Goal: Find specific page/section: Find specific page/section

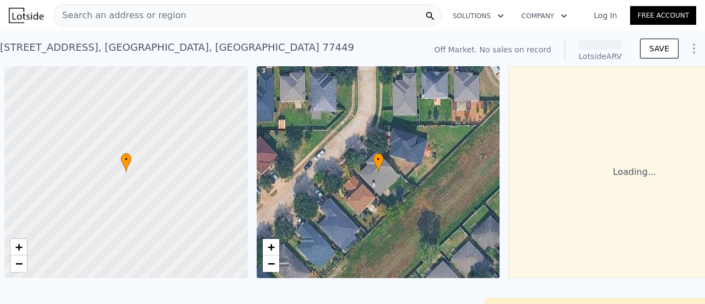
scroll to position [0, 4]
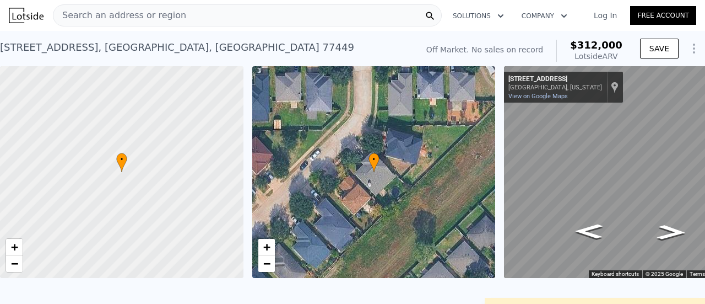
click at [141, 18] on span "Search an address or region" at bounding box center [119, 15] width 133 height 13
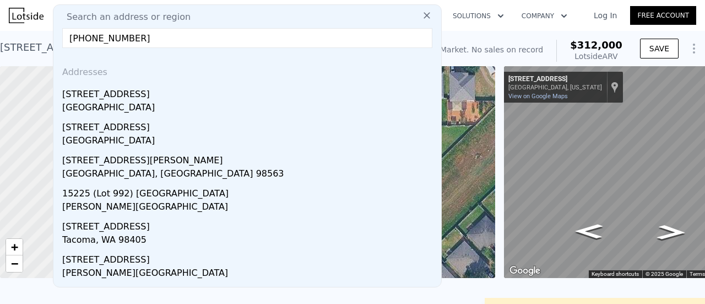
drag, startPoint x: 219, startPoint y: 40, endPoint x: 0, endPoint y: 38, distance: 219.3
paste input "[STREET_ADDRESS]"
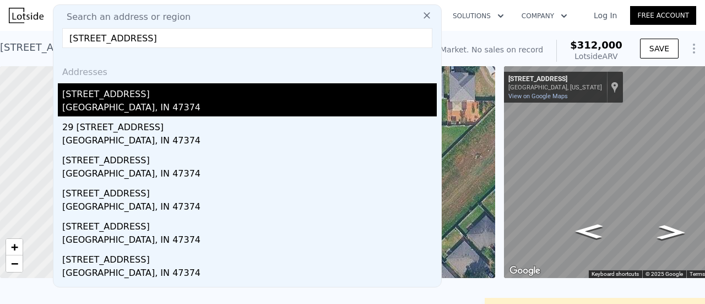
type input "[STREET_ADDRESS]"
click at [96, 106] on div "[GEOGRAPHIC_DATA], IN 47374" at bounding box center [249, 108] width 375 height 15
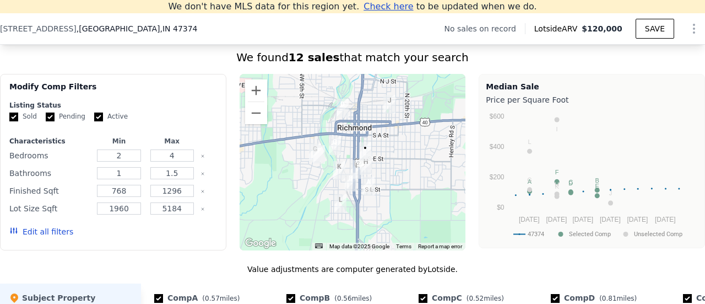
scroll to position [839, 0]
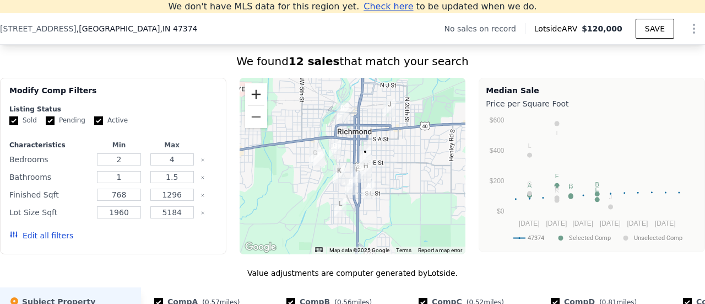
click at [257, 104] on button "Zoom in" at bounding box center [256, 94] width 22 height 22
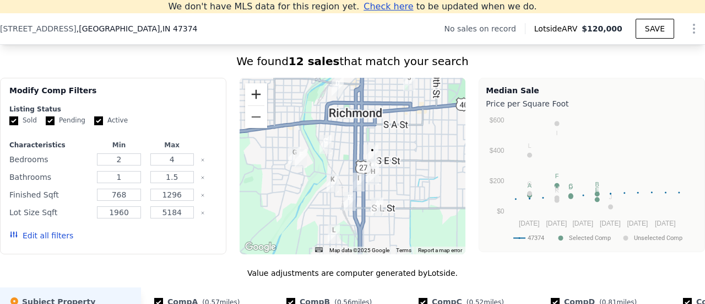
click at [257, 104] on button "Zoom in" at bounding box center [256, 94] width 22 height 22
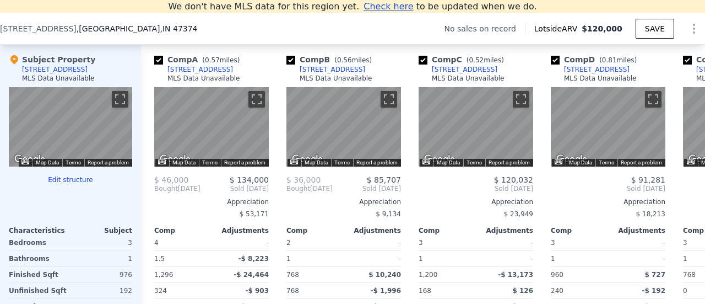
scroll to position [1089, 0]
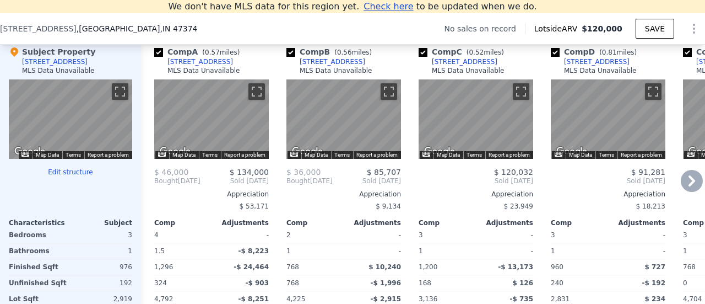
click at [689, 185] on icon at bounding box center [692, 180] width 7 height 11
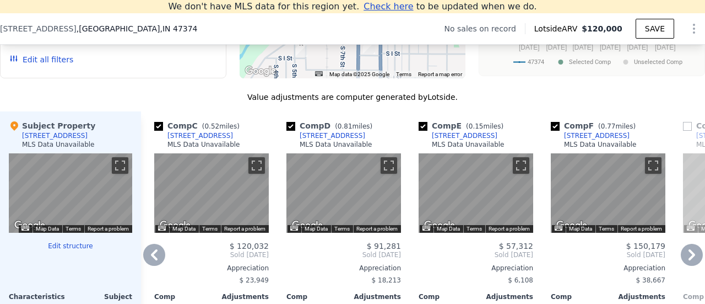
scroll to position [1023, 0]
